Goal: Information Seeking & Learning: Learn about a topic

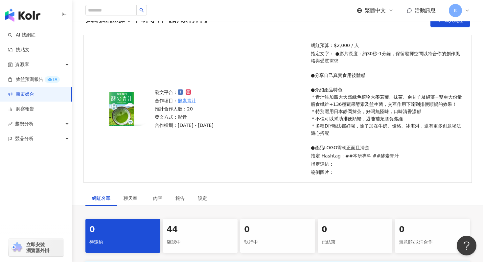
click at [194, 229] on div "44" at bounding box center [200, 229] width 67 height 11
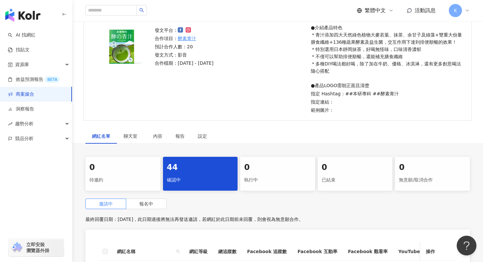
scroll to position [218, 0]
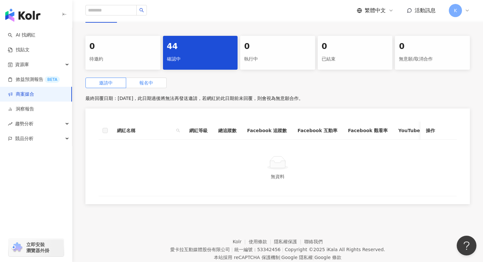
click at [154, 83] on label "報名中" at bounding box center [146, 82] width 40 height 11
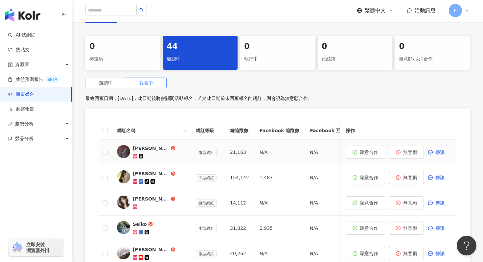
click at [169, 145] on span "[PERSON_NAME]" at bounding box center [154, 148] width 43 height 7
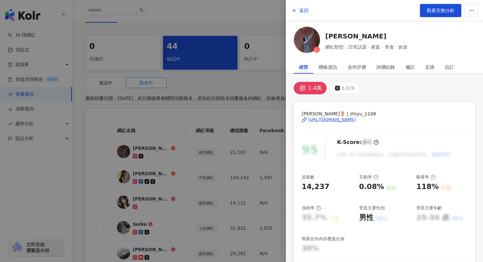
click at [441, 18] on div "返回 觀看完整分析" at bounding box center [384, 10] width 197 height 21
click at [441, 12] on span "觀看完整分析" at bounding box center [440, 10] width 28 height 5
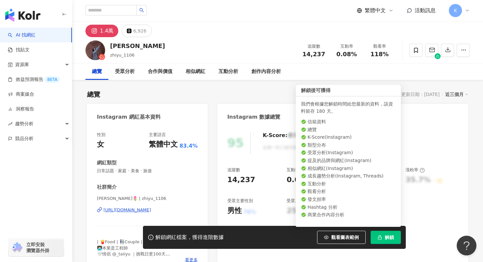
click at [378, 237] on icon "button" at bounding box center [379, 237] width 5 height 5
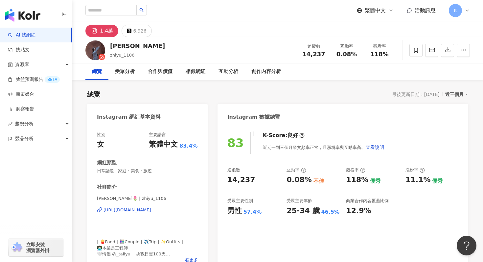
click at [151, 208] on div "[URL][DOMAIN_NAME]" at bounding box center [127, 210] width 48 height 6
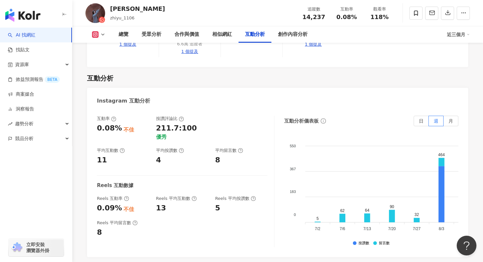
scroll to position [1280, 0]
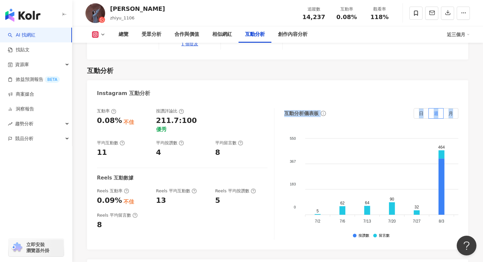
drag, startPoint x: 281, startPoint y: 89, endPoint x: 369, endPoint y: 168, distance: 118.6
click at [369, 168] on div "互動率 0.08% 不佳 按讚評論比 211.7:100 優秀 平均互動數 11 平均按讚數 4 平均留言數 8 Reels 互動數據 Reels 互動率 0…" at bounding box center [277, 175] width 381 height 148
click at [386, 229] on div "互動率 0.08% 不佳 按讚評論比 211.7:100 優秀 平均互動數 11 平均按讚數 4 平均留言數 8 Reels 互動數據 Reels 互動率 0…" at bounding box center [277, 175] width 381 height 148
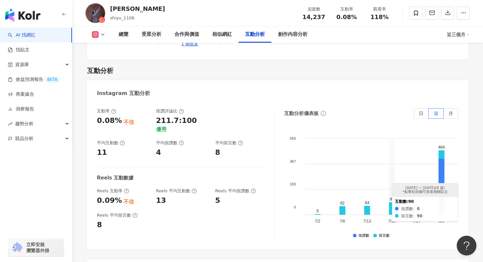
drag, startPoint x: 451, startPoint y: 209, endPoint x: 375, endPoint y: 194, distance: 76.9
click at [381, 189] on foreignobject at bounding box center [478, 177] width 361 height 98
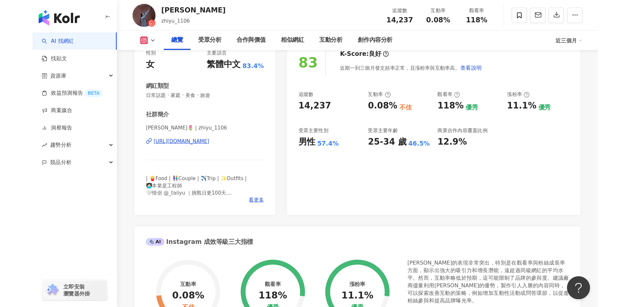
scroll to position [89, 0]
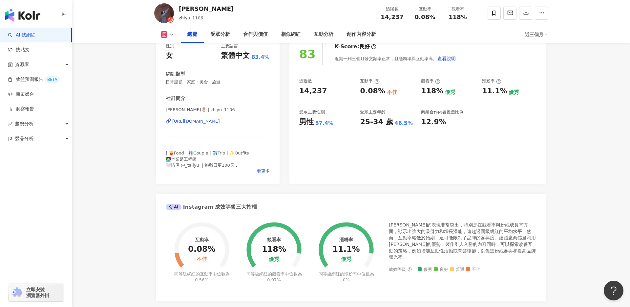
click at [277, 14] on div "yu芷妤 zhiyu_1106 追蹤數 14,237 互動率 0.08% 觀看率 118%" at bounding box center [351, 13] width 420 height 26
